Goal: Information Seeking & Learning: Learn about a topic

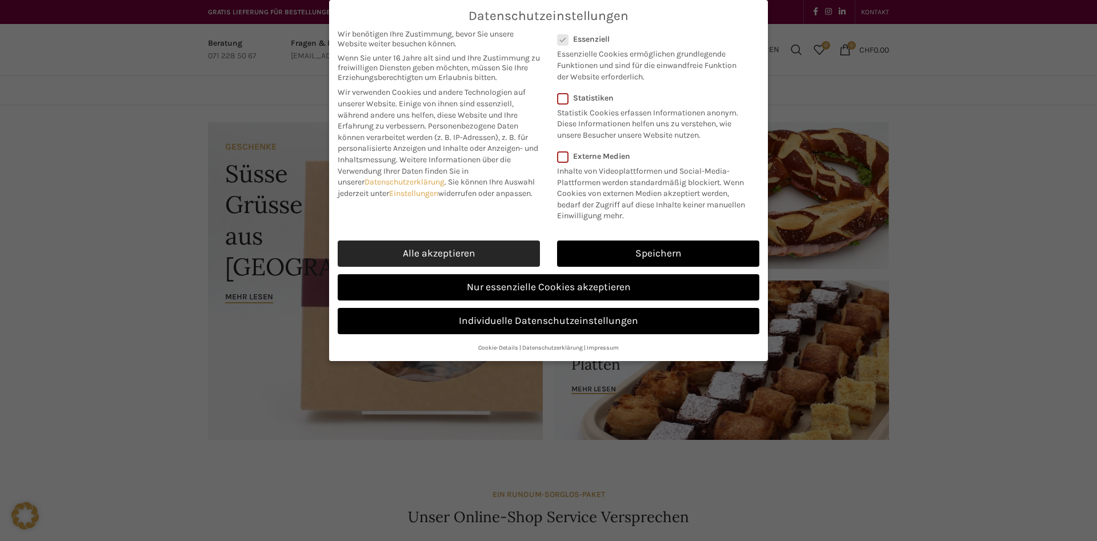
click at [419, 250] on link "Alle akzeptieren" at bounding box center [439, 253] width 202 height 26
checkbox input "true"
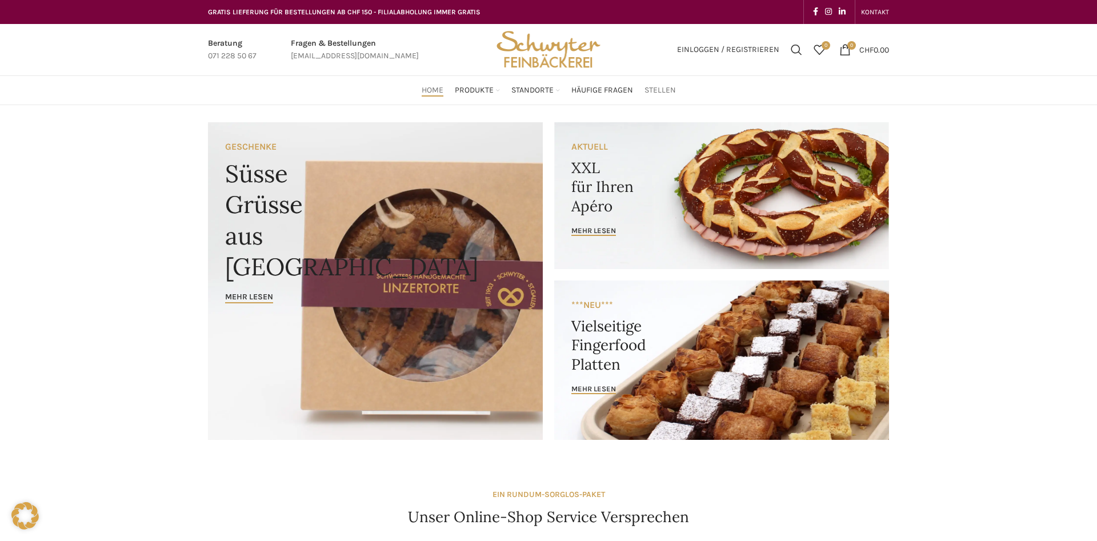
click at [664, 88] on span "Stellen" at bounding box center [659, 90] width 31 height 11
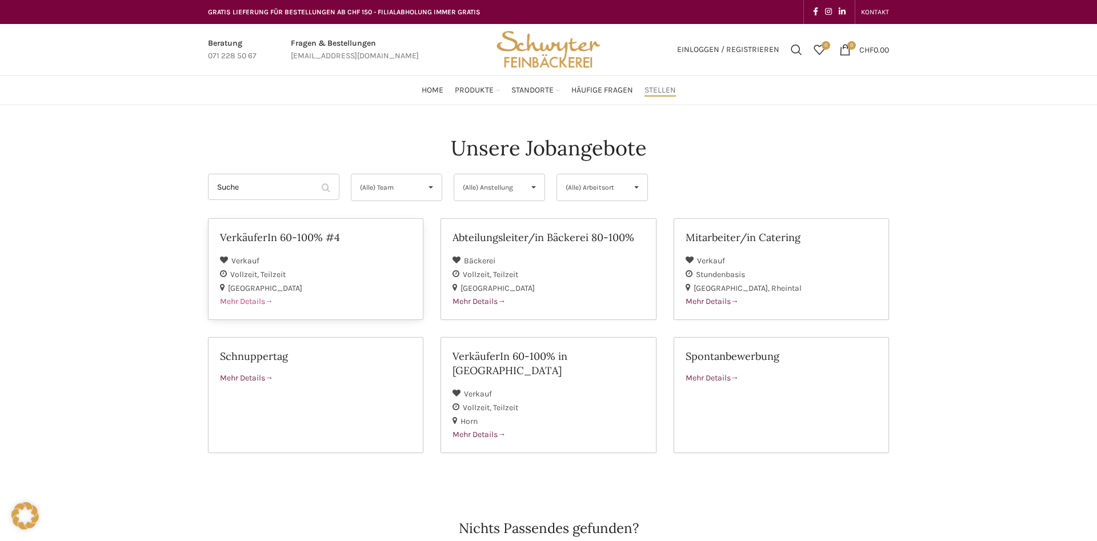
click at [291, 284] on div "[GEOGRAPHIC_DATA]" at bounding box center [315, 288] width 191 height 14
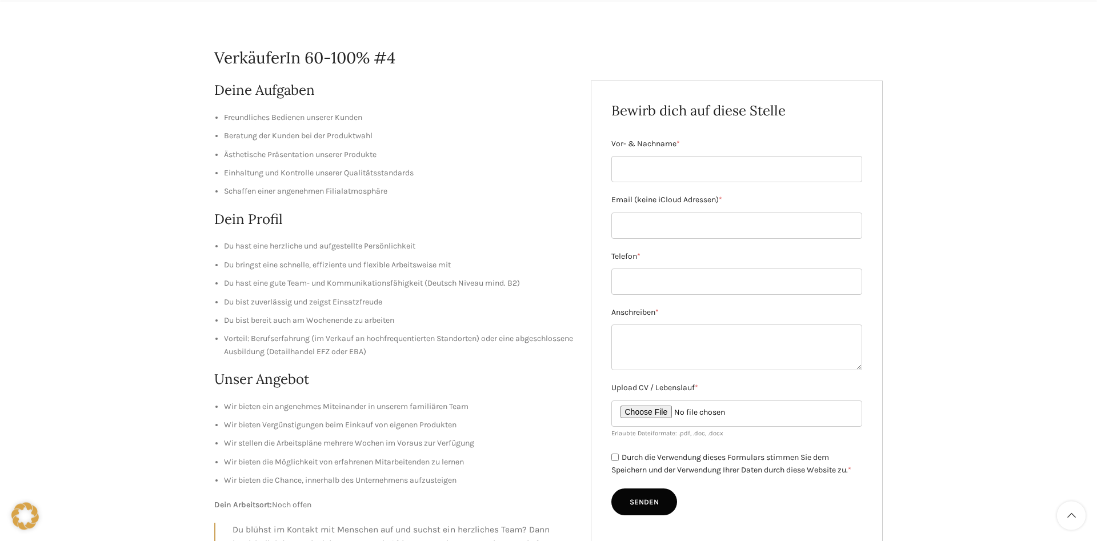
scroll to position [117, 0]
